Goal: Transaction & Acquisition: Purchase product/service

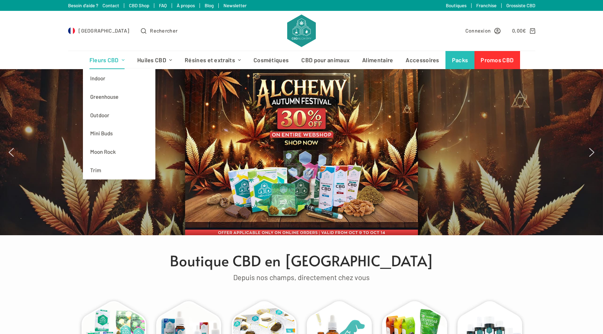
click at [121, 63] on span "Menu d’en-tête" at bounding box center [123, 60] width 7 height 7
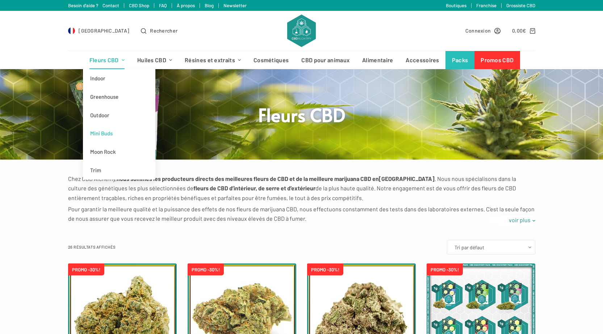
click at [102, 130] on link "Mini Buds" at bounding box center [119, 133] width 72 height 18
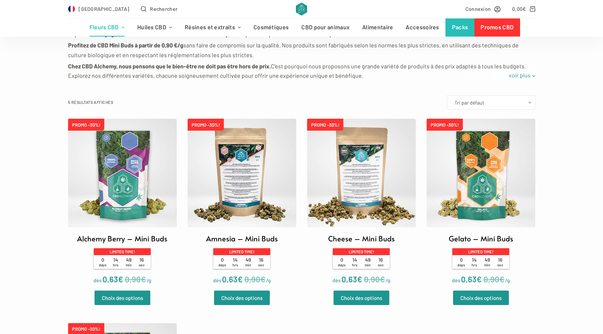
scroll to position [290, 0]
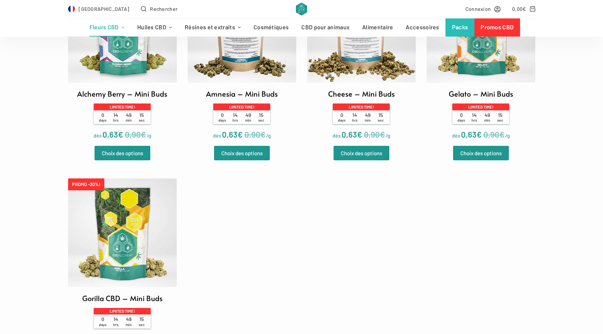
click at [131, 242] on img at bounding box center [122, 233] width 109 height 109
click at [474, 72] on img at bounding box center [481, 28] width 109 height 109
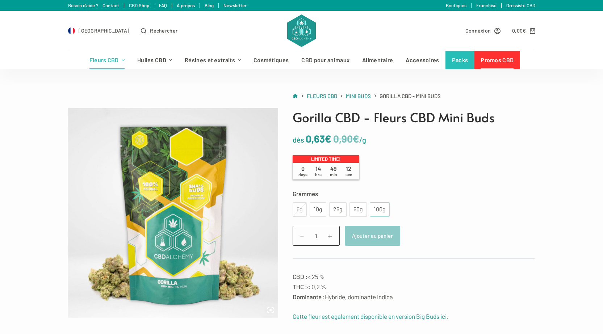
click at [381, 208] on div "100g" at bounding box center [379, 209] width 11 height 9
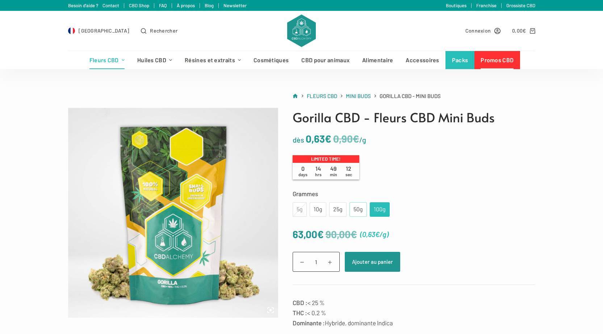
click at [357, 208] on div "50g" at bounding box center [358, 209] width 9 height 9
click at [335, 208] on div "25g" at bounding box center [337, 209] width 9 height 9
click at [320, 207] on div "10g" at bounding box center [318, 209] width 8 height 9
click at [415, 198] on label "Grammes" at bounding box center [414, 194] width 243 height 10
click at [0, 0] on select "Choisir une option 5g 10g 25g 50g 100g" at bounding box center [0, 0] width 0 height 0
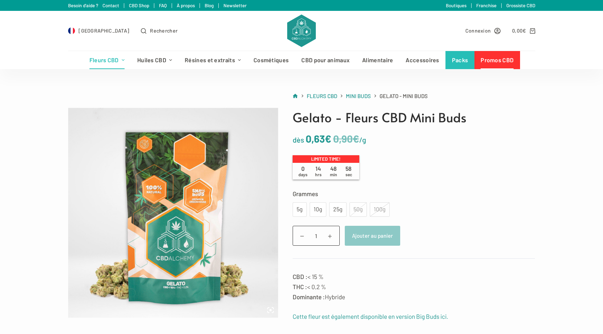
click at [381, 212] on div "100g" at bounding box center [380, 209] width 20 height 14
click at [356, 210] on div "50g" at bounding box center [357, 209] width 17 height 14
